Goal: Check status: Check status

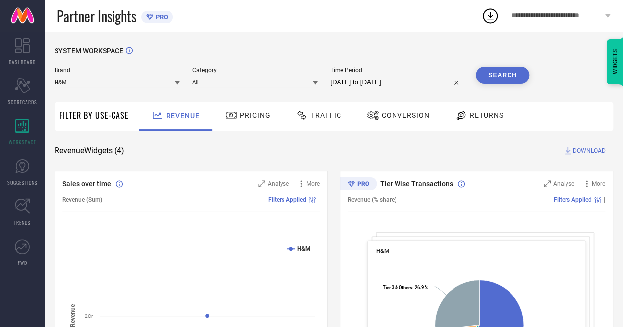
select select "8"
select select "2025"
select select "9"
select select "2025"
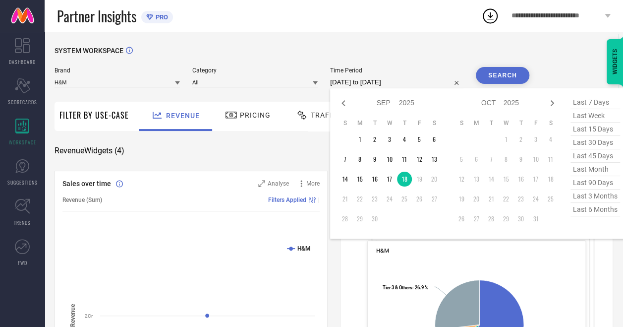
click at [370, 80] on input "[DATE] to [DATE]" at bounding box center [396, 82] width 133 height 12
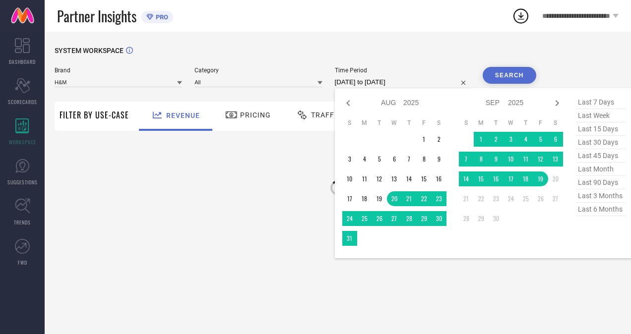
select select "7"
select select "2025"
select select "8"
select select "2025"
click at [360, 83] on input "[DATE] to [DATE]" at bounding box center [402, 82] width 135 height 12
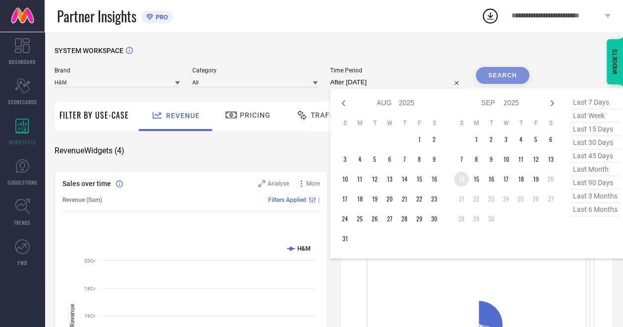
click at [460, 180] on td "14" at bounding box center [461, 179] width 15 height 15
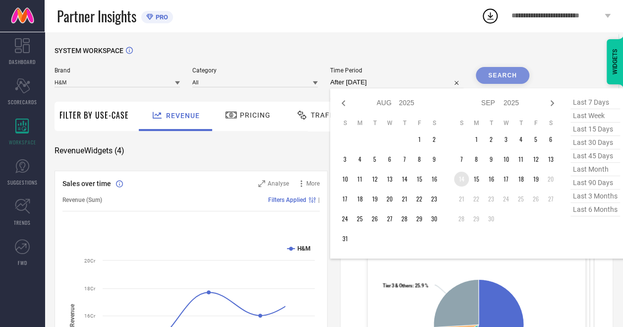
type input "[DATE] to [DATE]"
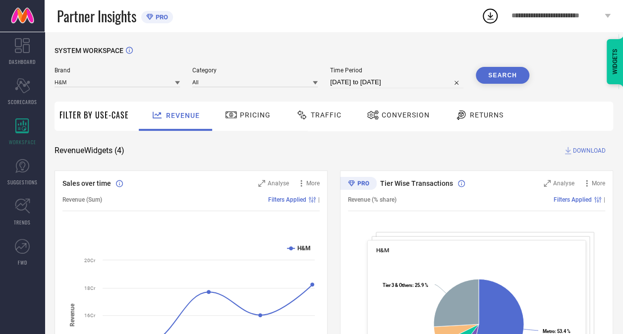
click at [511, 80] on button "Search" at bounding box center [503, 75] width 54 height 17
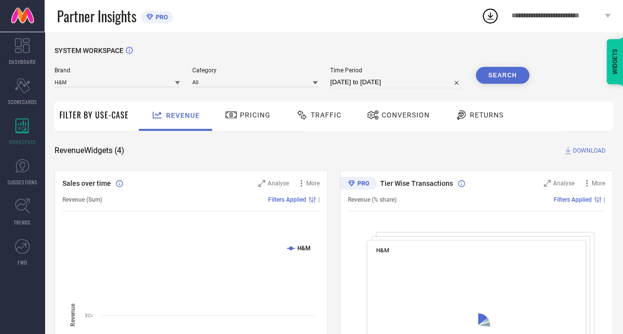
scroll to position [103, 0]
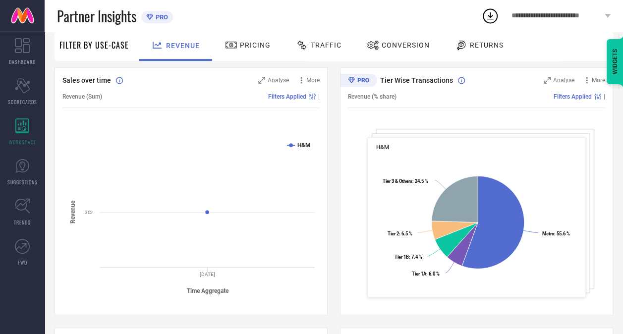
click at [316, 45] on span "Traffic" at bounding box center [326, 45] width 31 height 8
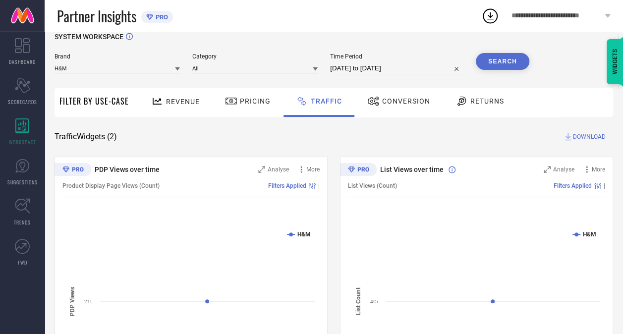
scroll to position [11, 0]
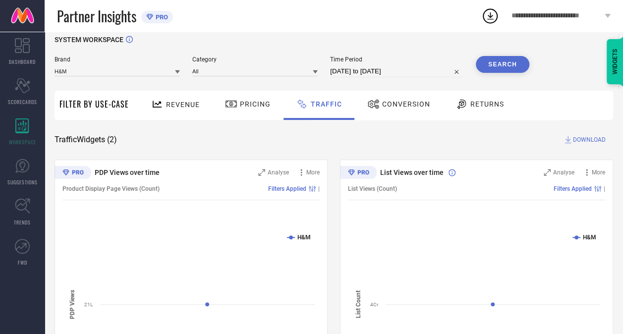
select select "8"
select select "2025"
select select "9"
select select "2025"
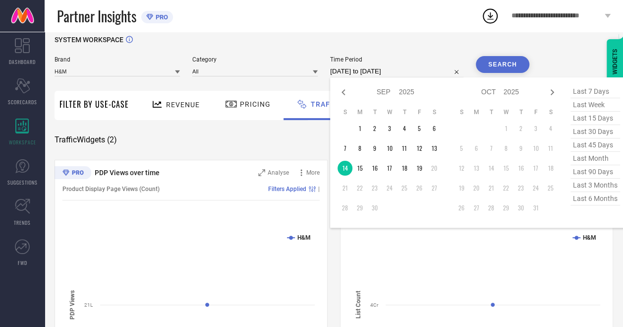
click at [376, 75] on input "14-09-2025 to 14-09-2025" at bounding box center [396, 71] width 133 height 12
click at [357, 171] on td "15" at bounding box center [360, 168] width 15 height 15
type input "15-09-2025 to 15-09-2025"
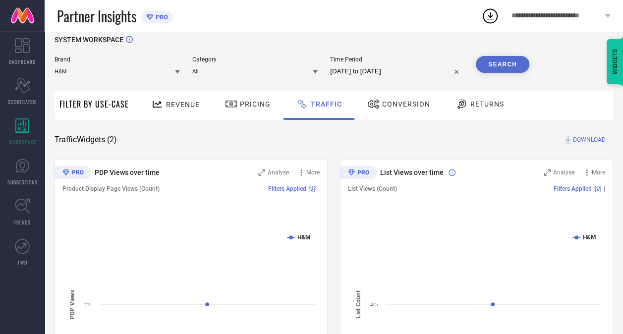
click at [491, 59] on button "Search" at bounding box center [503, 64] width 54 height 17
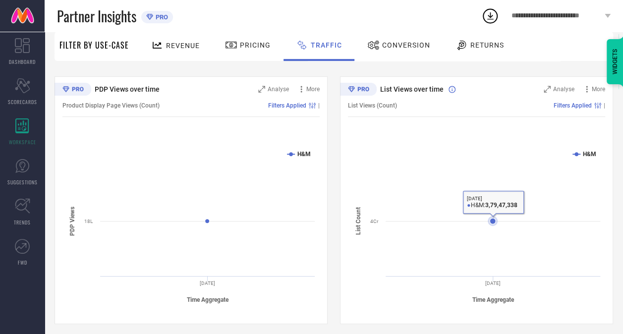
scroll to position [0, 0]
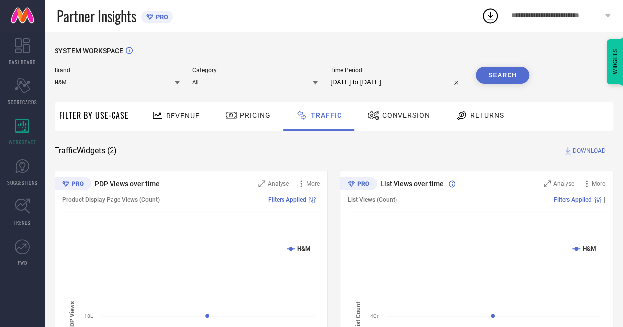
select select "8"
select select "2025"
select select "9"
select select "2025"
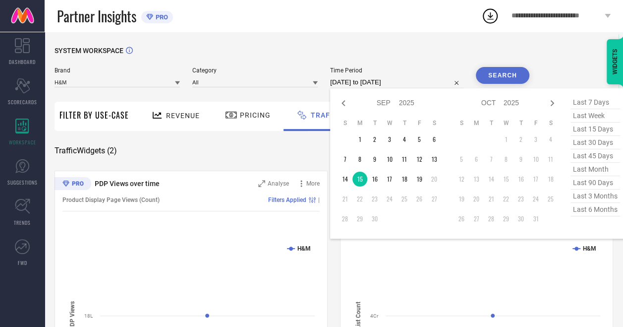
click at [359, 81] on input "15-09-2025 to 15-09-2025" at bounding box center [396, 82] width 133 height 12
click at [376, 174] on td "16" at bounding box center [374, 179] width 15 height 15
type input "16-09-2025 to 16-09-2025"
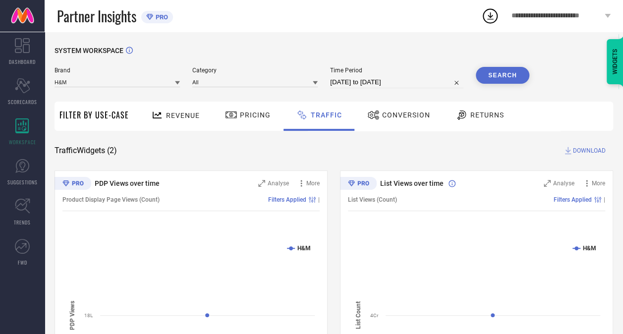
click at [491, 77] on button "Search" at bounding box center [503, 75] width 54 height 17
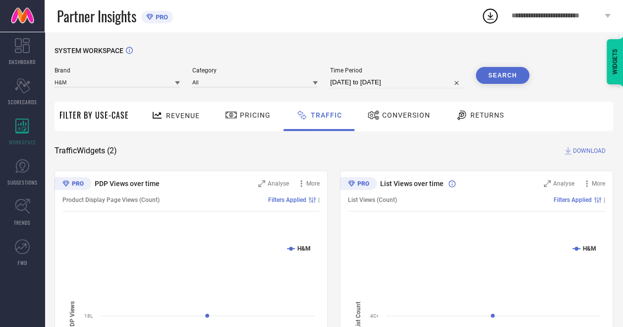
select select "8"
select select "2025"
select select "9"
select select "2025"
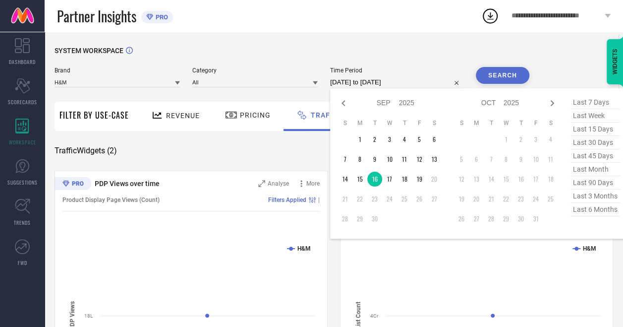
click at [378, 87] on input "16-09-2025 to 16-09-2025" at bounding box center [396, 82] width 133 height 12
click at [394, 183] on td "17" at bounding box center [389, 179] width 15 height 15
type input "17-09-2025 to 17-09-2025"
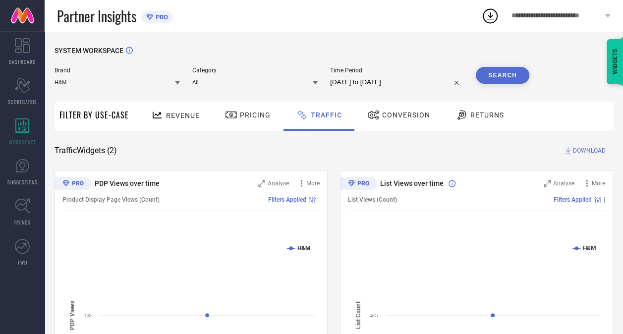
click at [508, 81] on button "Search" at bounding box center [503, 75] width 54 height 17
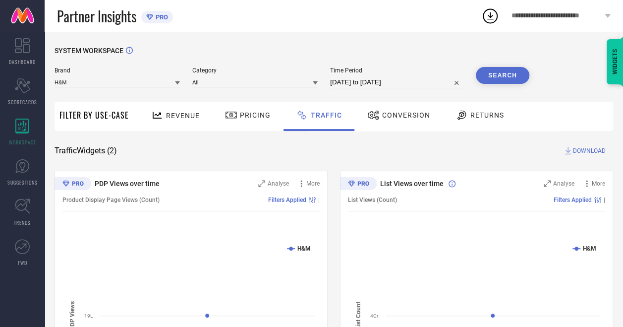
select select "8"
select select "2025"
select select "9"
select select "2025"
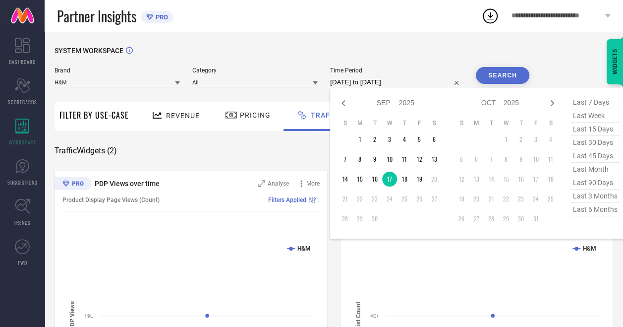
click at [382, 85] on input "17-09-2025 to 17-09-2025" at bounding box center [396, 82] width 133 height 12
click at [407, 184] on td "18" at bounding box center [404, 179] width 15 height 15
type input "[DATE] to [DATE]"
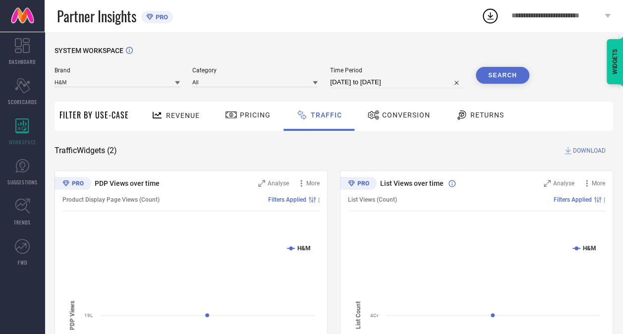
click at [495, 79] on button "Search" at bounding box center [503, 75] width 54 height 17
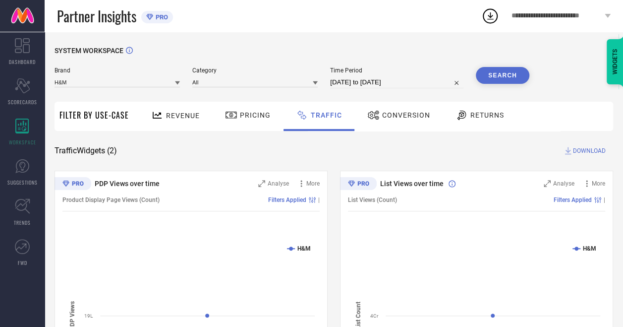
select select "8"
select select "2025"
select select "9"
select select "2025"
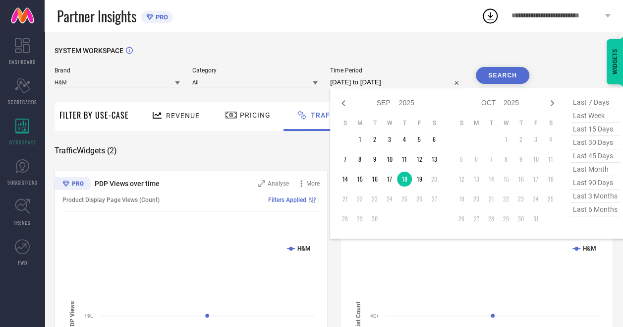
click at [374, 78] on input "[DATE] to [DATE]" at bounding box center [396, 82] width 133 height 12
click at [418, 179] on td "19" at bounding box center [419, 179] width 15 height 15
type input "19-09-2025 to 19-09-2025"
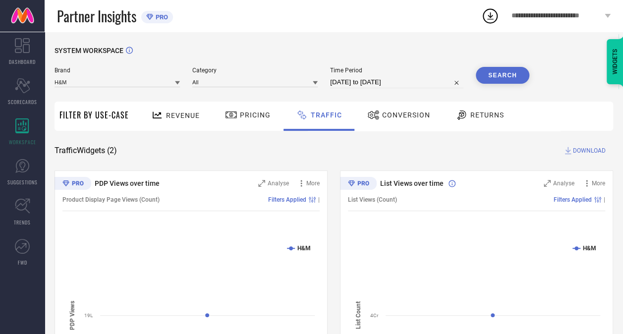
click at [511, 73] on button "Search" at bounding box center [503, 75] width 54 height 17
